Goal: Task Accomplishment & Management: Use online tool/utility

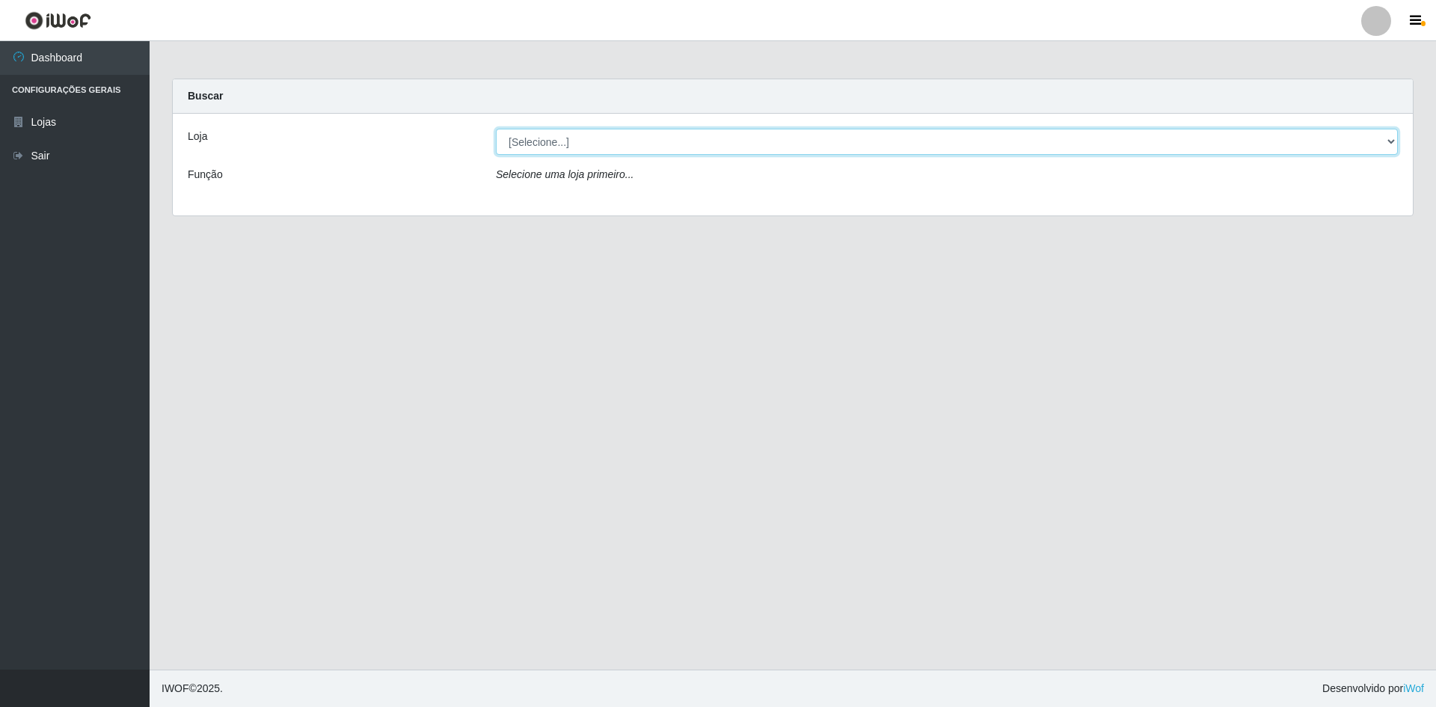
click at [1389, 144] on select "[Selecione...] [GEOGRAPHIC_DATA] - [GEOGRAPHIC_DATA]" at bounding box center [947, 142] width 902 height 26
select select "528"
click at [496, 129] on select "[Selecione...] [GEOGRAPHIC_DATA] - [GEOGRAPHIC_DATA]" at bounding box center [947, 142] width 902 height 26
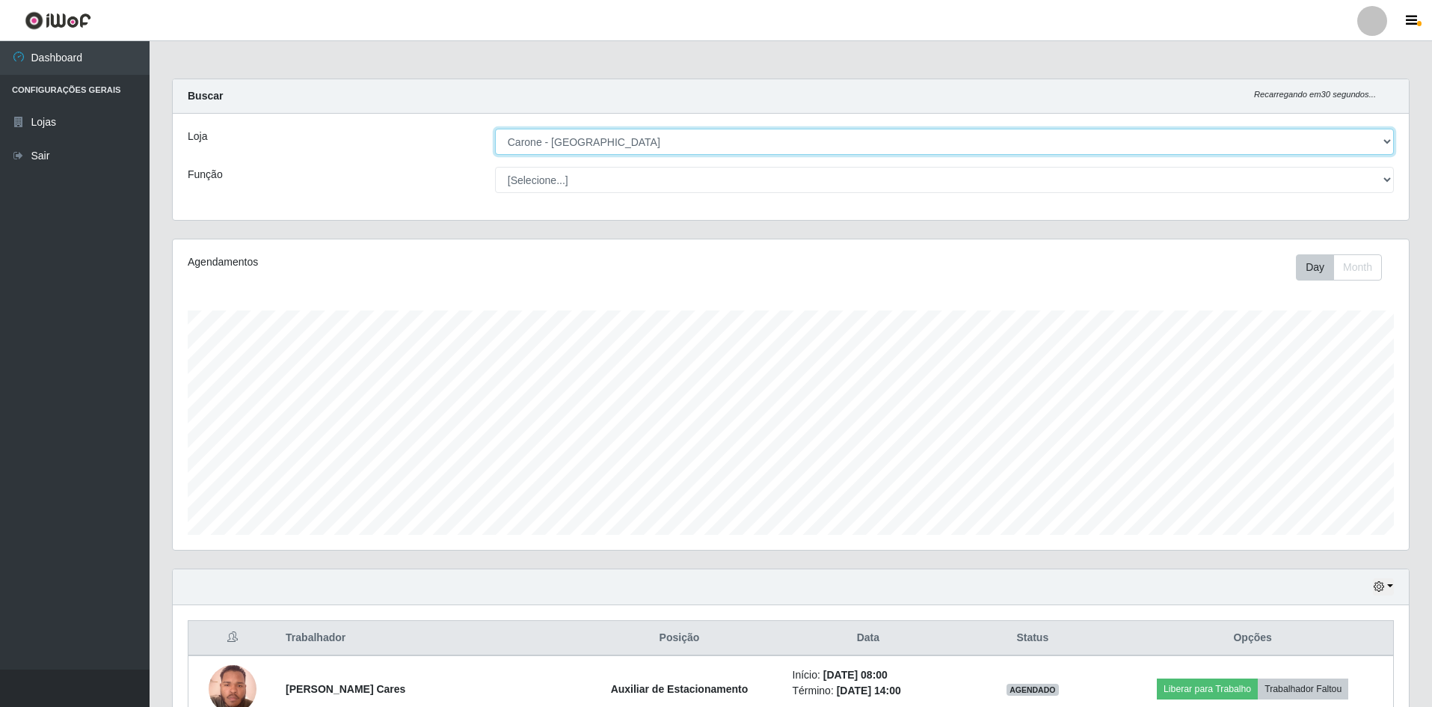
scroll to position [310, 1236]
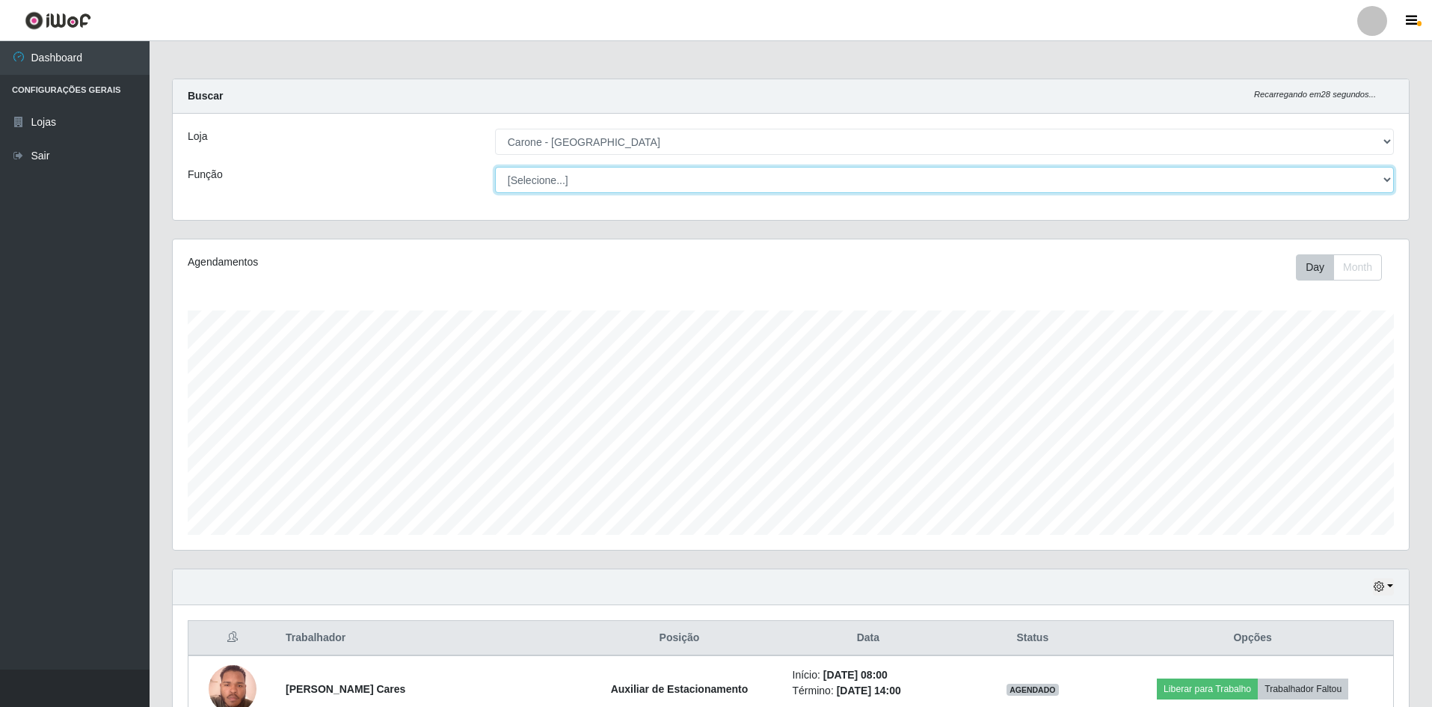
click at [1383, 178] on select "[Selecione...] Auxiliar de Depósito Auxiliar de Depósito + Auxiliar de Depósito…" at bounding box center [944, 180] width 899 height 26
select select "4"
click at [495, 167] on select "[Selecione...] Auxiliar de Depósito Auxiliar de Depósito + Auxiliar de Depósito…" at bounding box center [944, 180] width 899 height 26
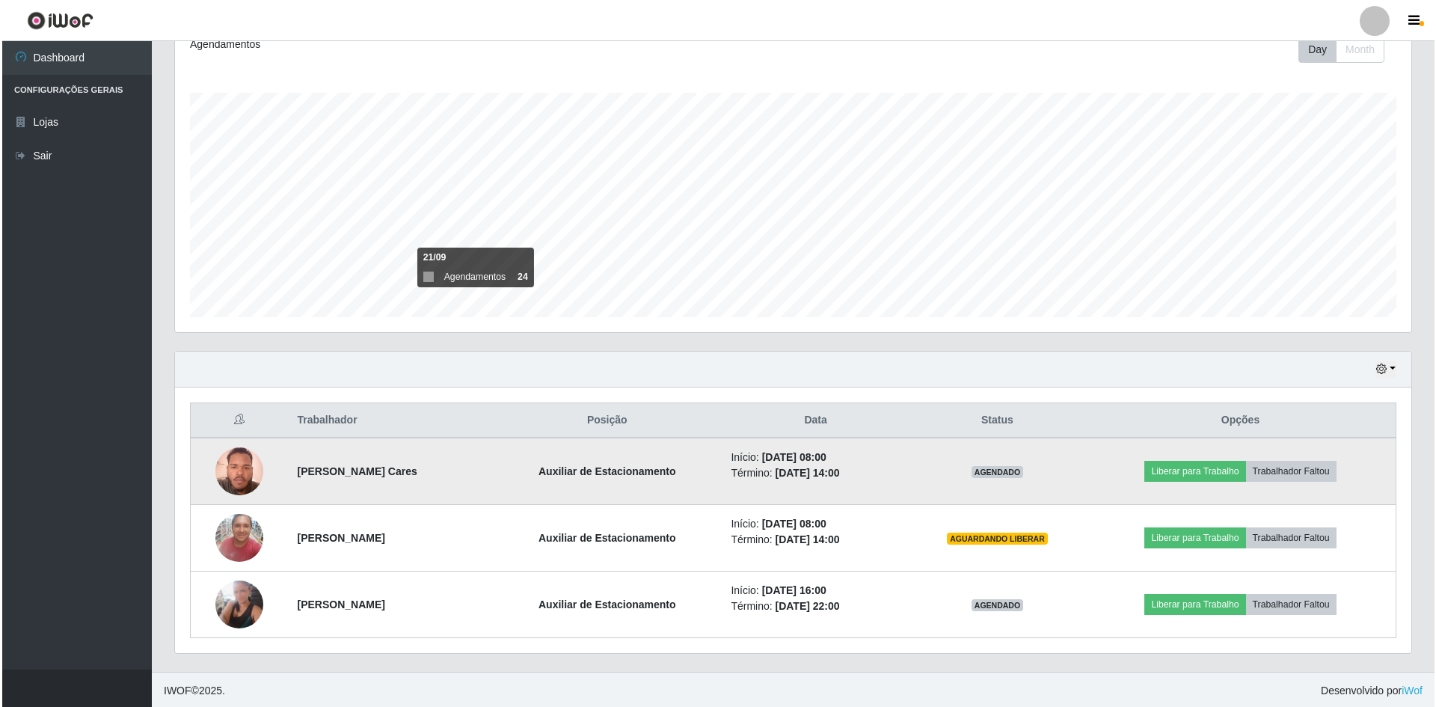
scroll to position [220, 0]
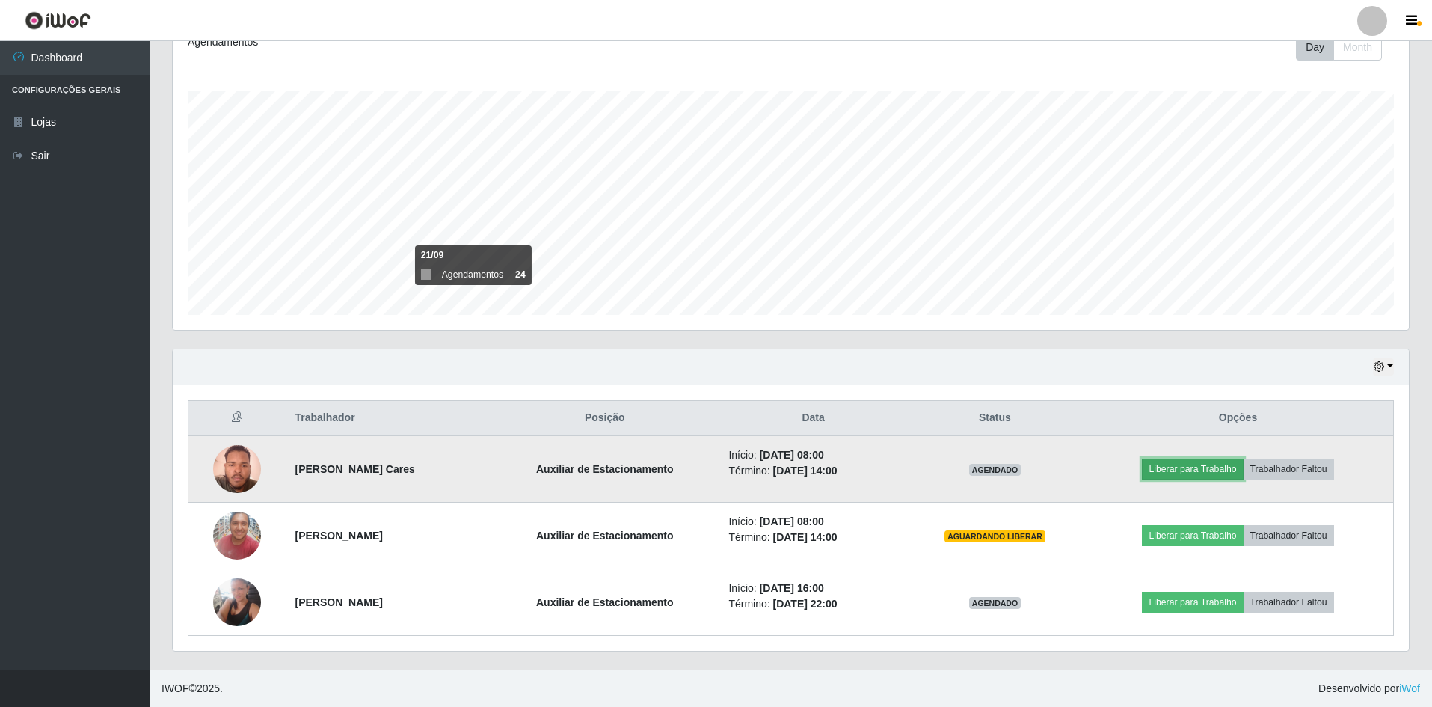
click at [1199, 462] on button "Liberar para Trabalho" at bounding box center [1192, 468] width 101 height 21
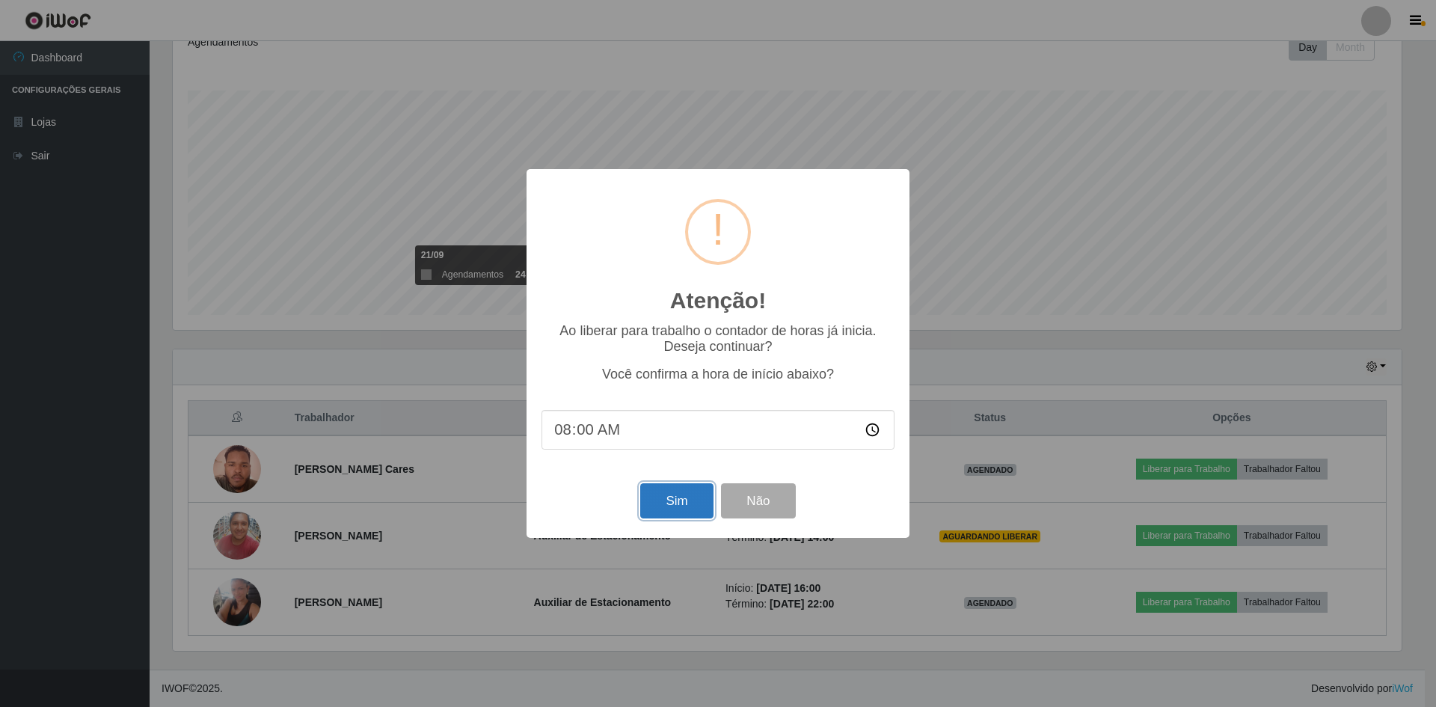
click at [671, 514] on button "Sim" at bounding box center [676, 500] width 73 height 35
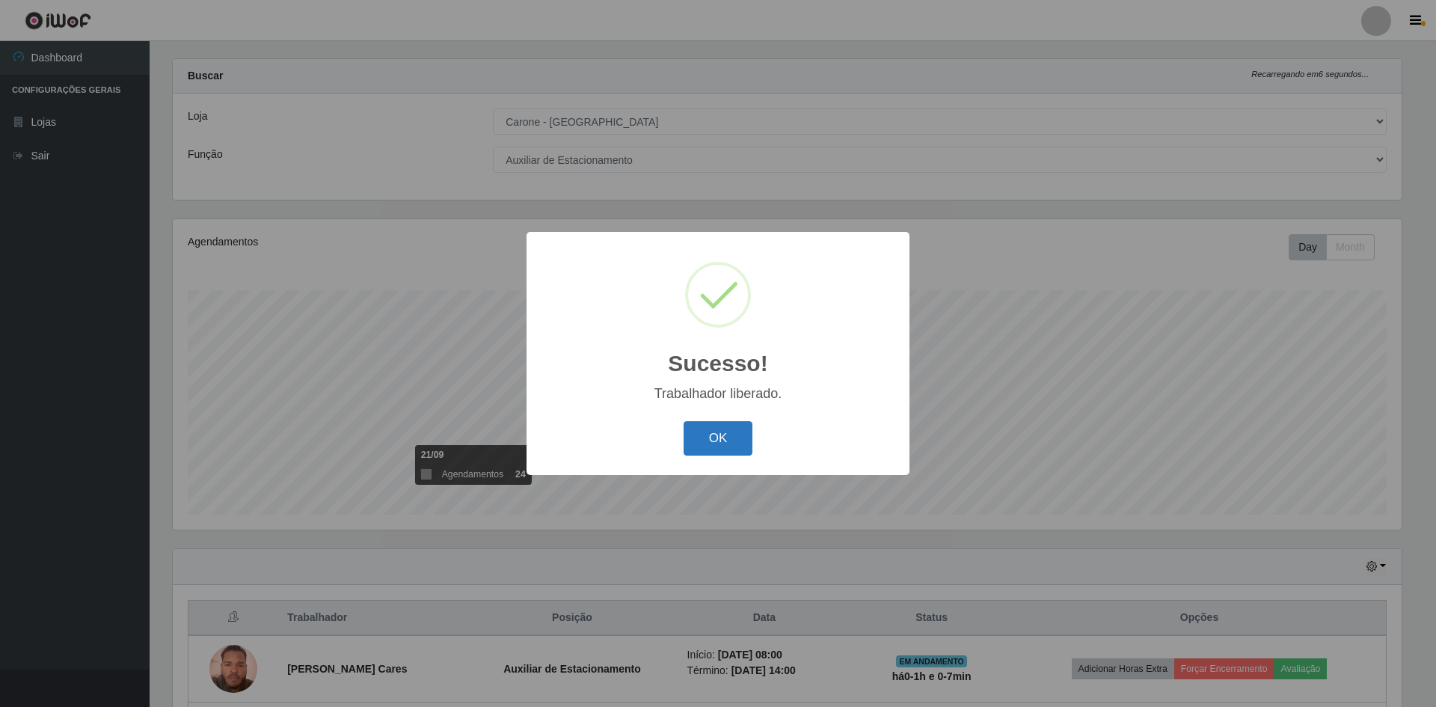
click at [720, 441] on button "OK" at bounding box center [718, 438] width 70 height 35
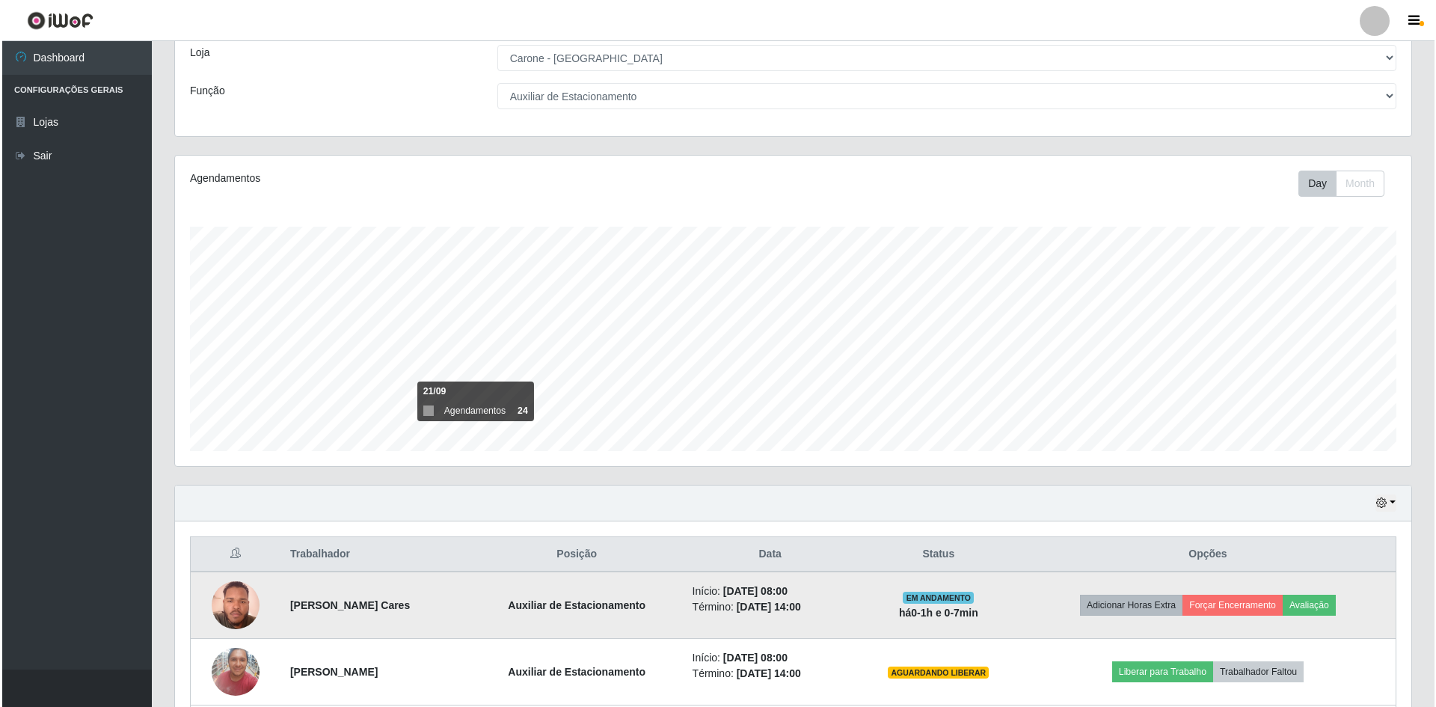
scroll to position [170, 0]
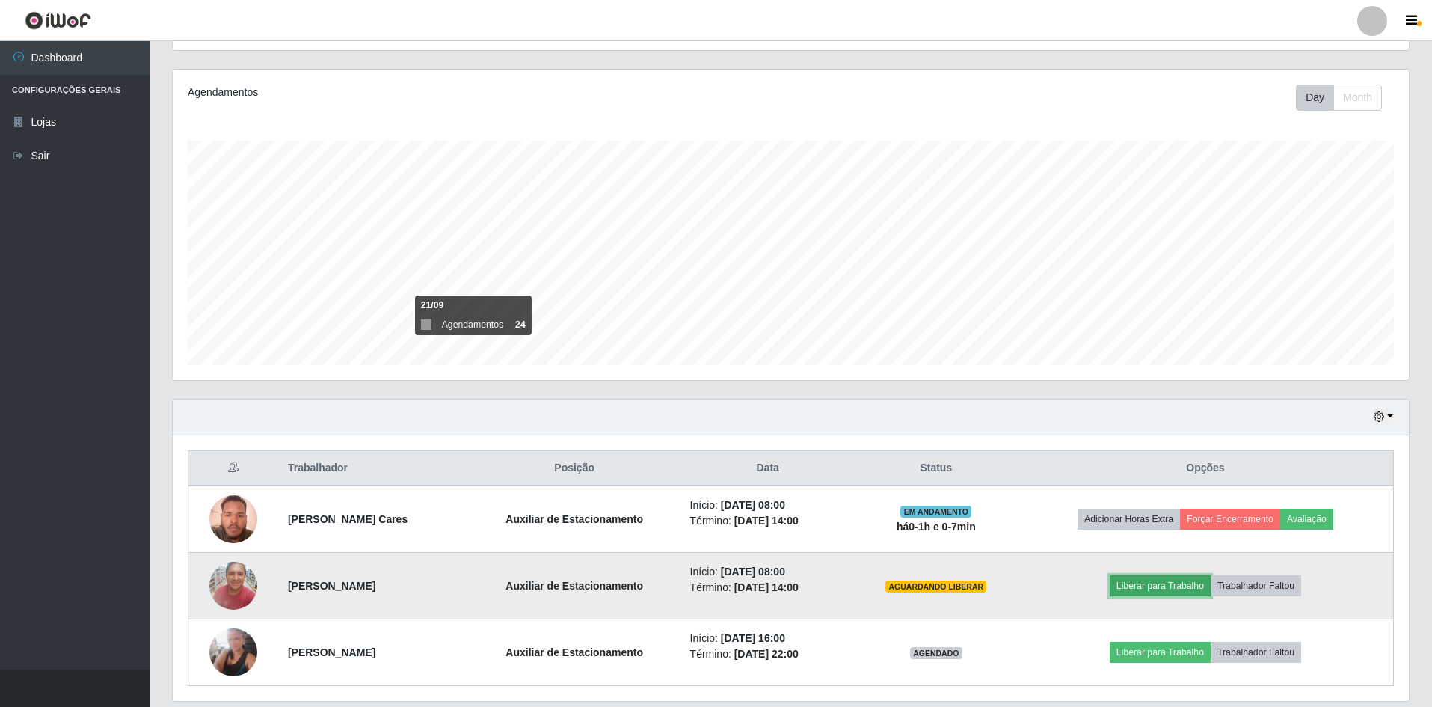
click at [1193, 586] on button "Liberar para Trabalho" at bounding box center [1160, 585] width 101 height 21
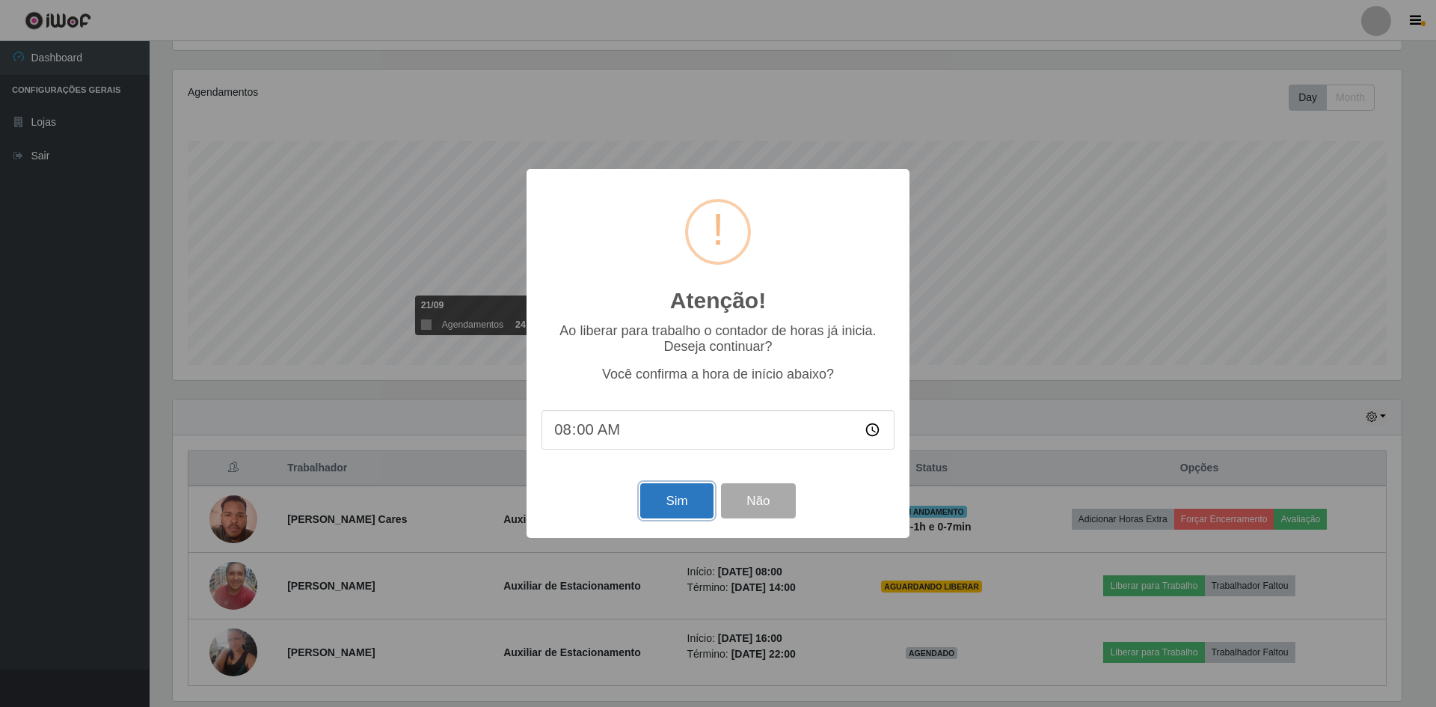
click at [671, 508] on button "Sim" at bounding box center [676, 500] width 73 height 35
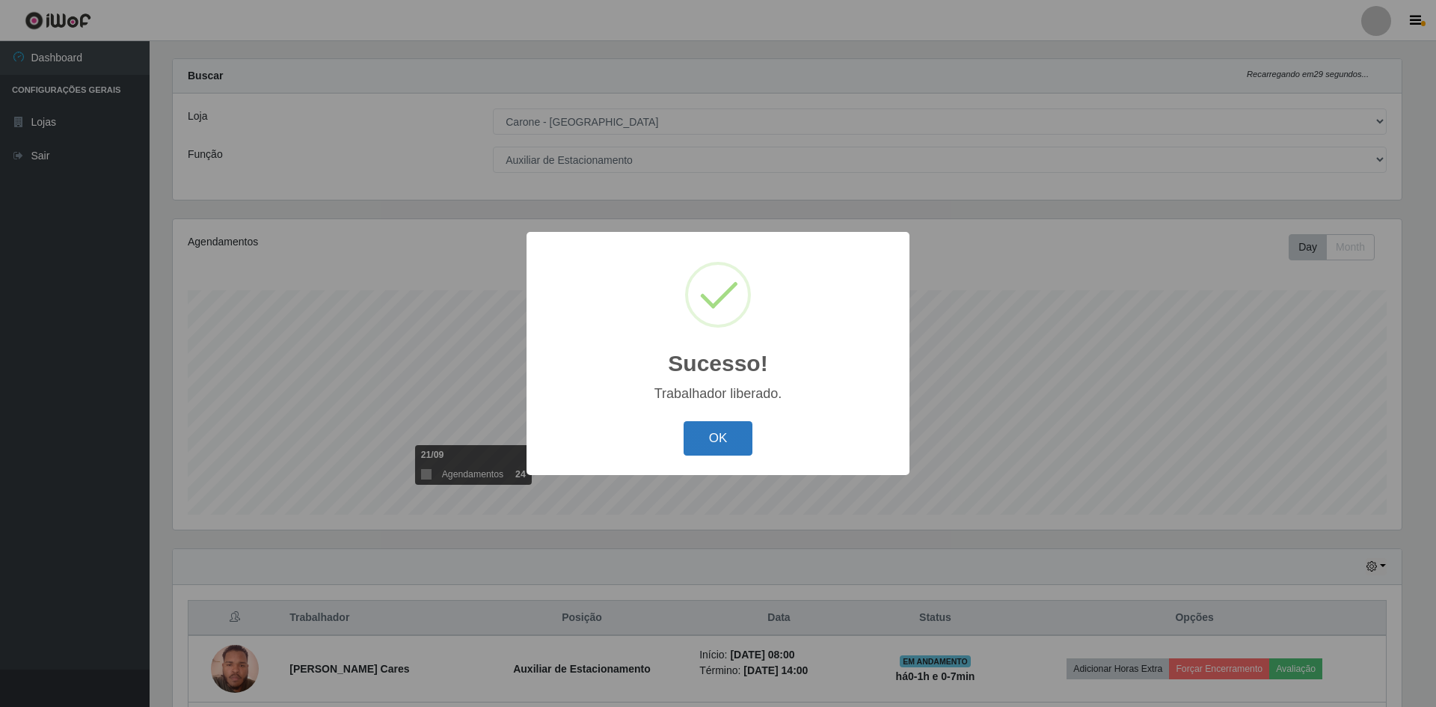
click at [712, 432] on button "OK" at bounding box center [718, 438] width 70 height 35
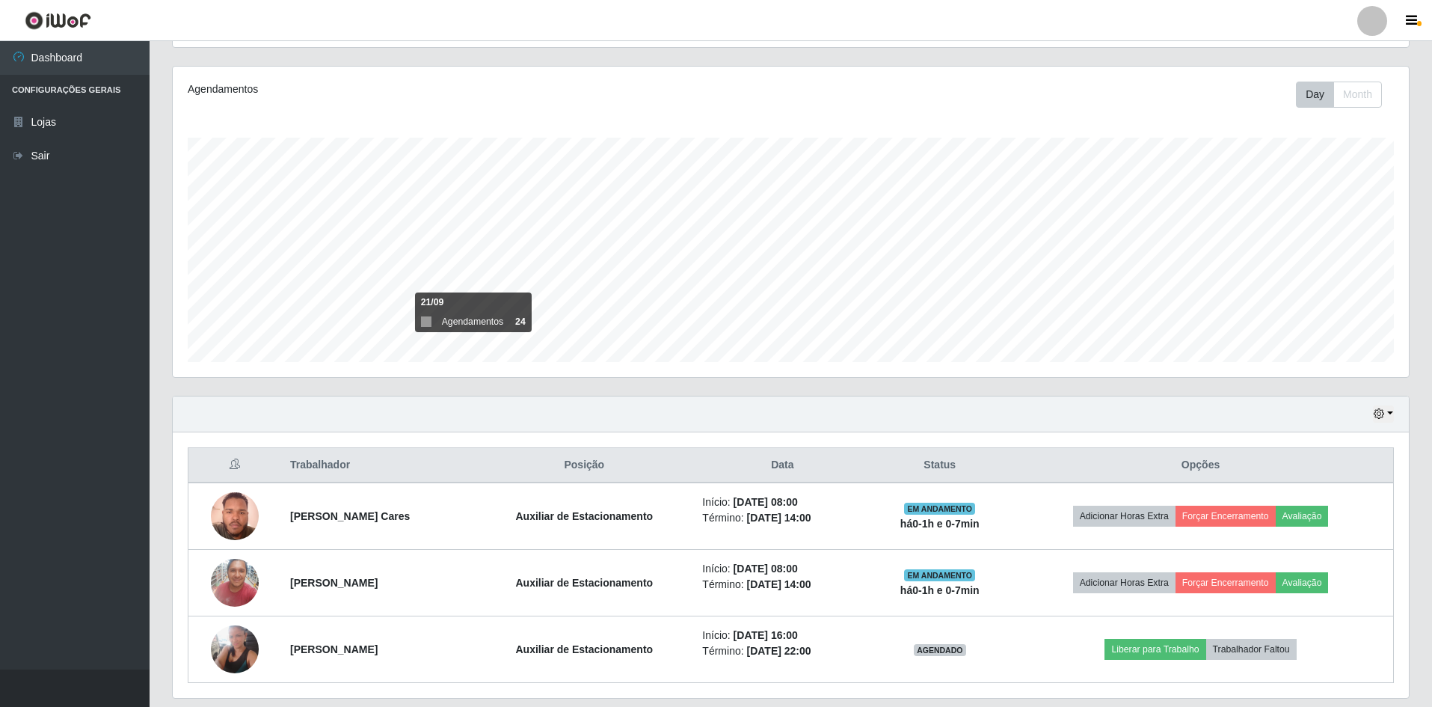
scroll to position [220, 0]
